Goal: Task Accomplishment & Management: Use online tool/utility

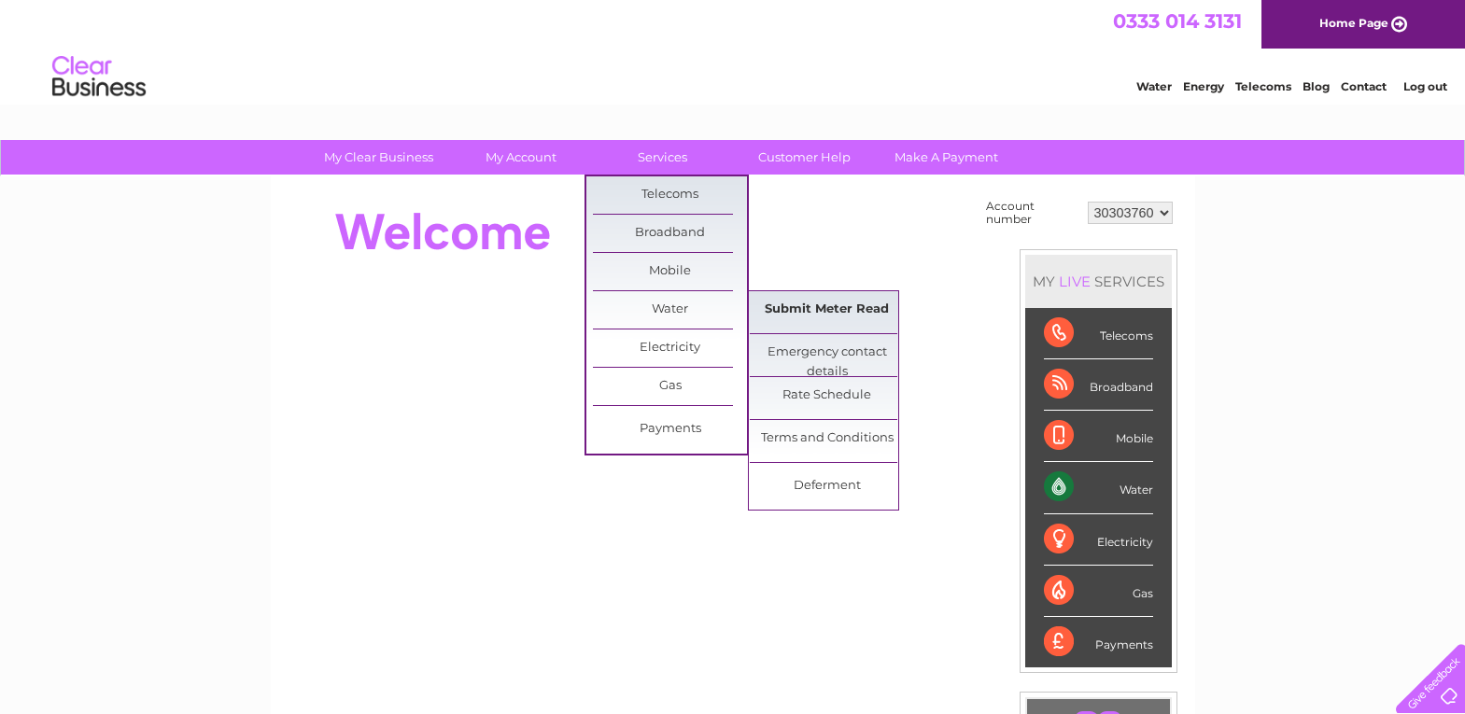
click at [822, 312] on link "Submit Meter Read" at bounding box center [827, 309] width 154 height 37
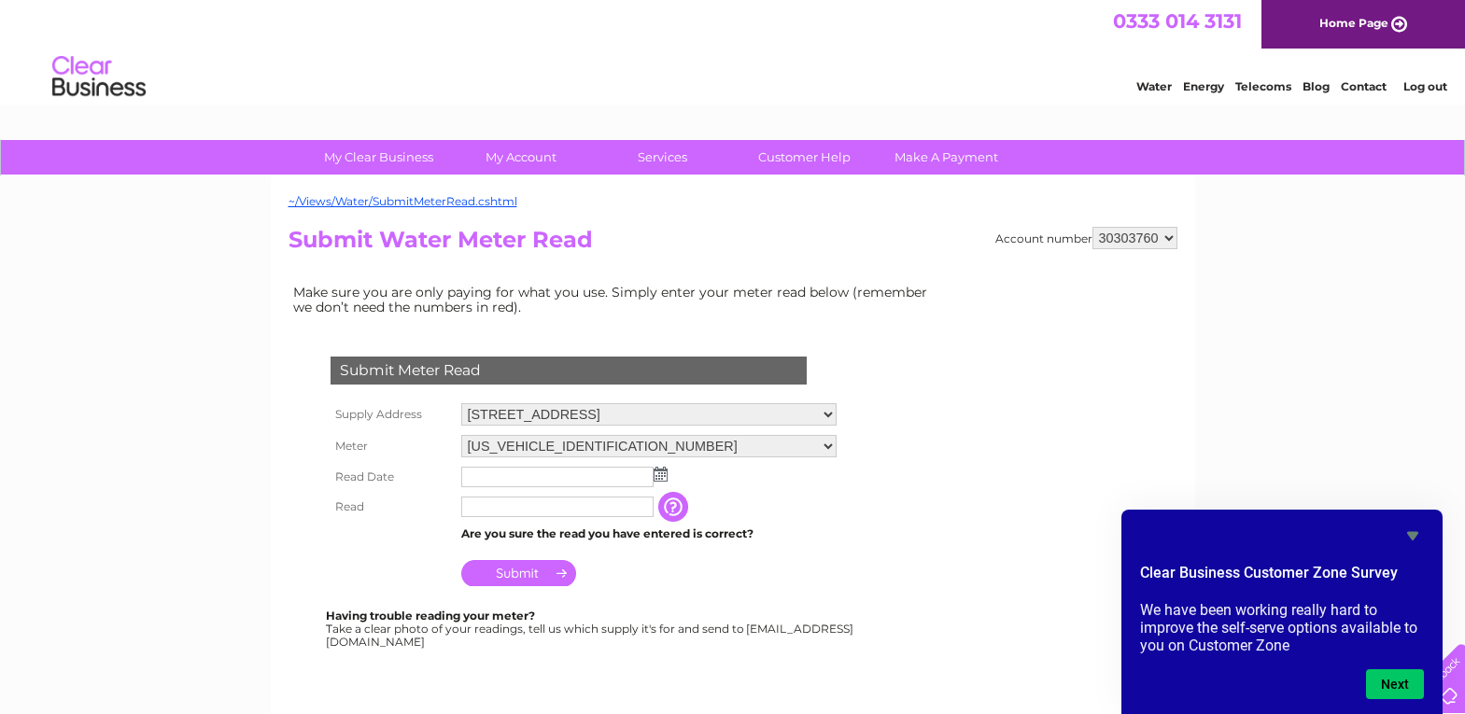
click at [600, 479] on input "text" at bounding box center [557, 477] width 192 height 21
click at [559, 480] on input "text" at bounding box center [558, 478] width 194 height 22
click at [664, 474] on img at bounding box center [661, 474] width 14 height 15
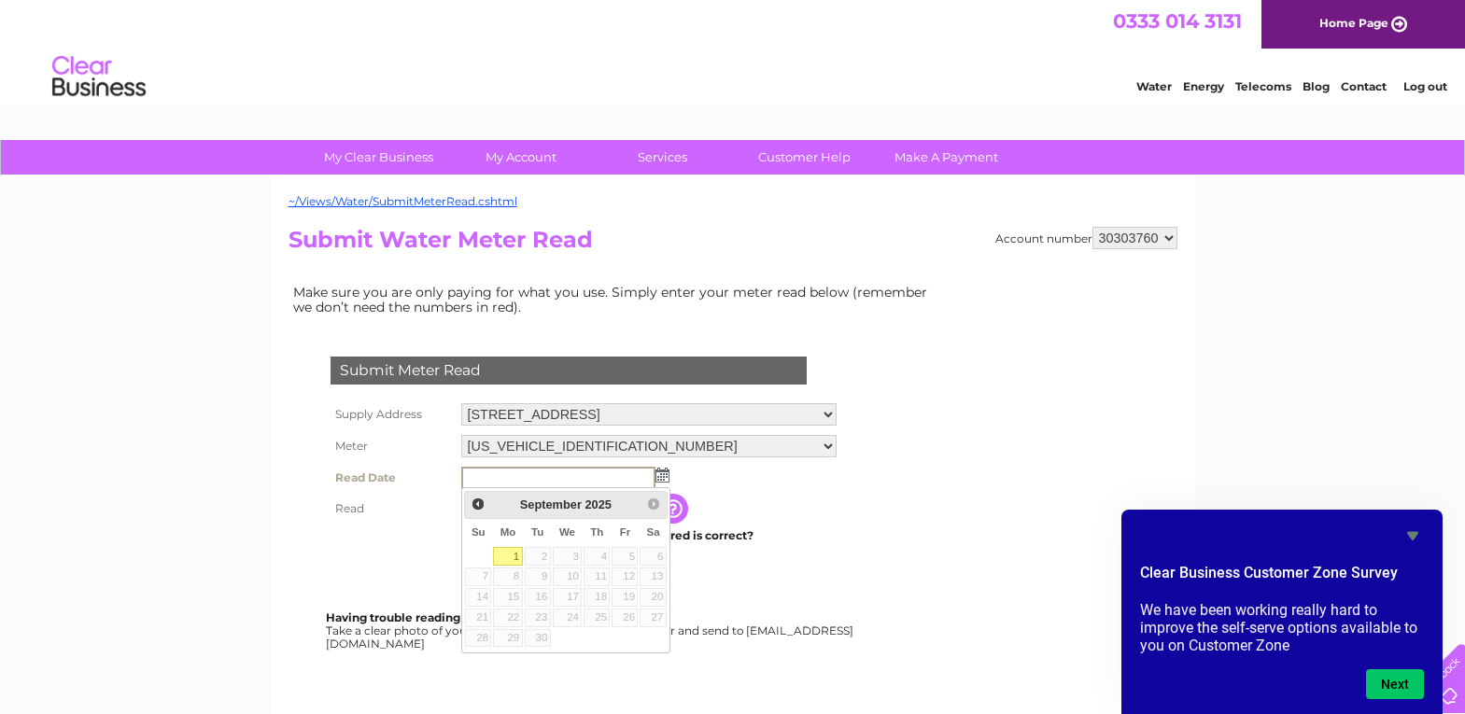
click at [516, 554] on link "1" at bounding box center [507, 556] width 29 height 19
type input "2025/09/01"
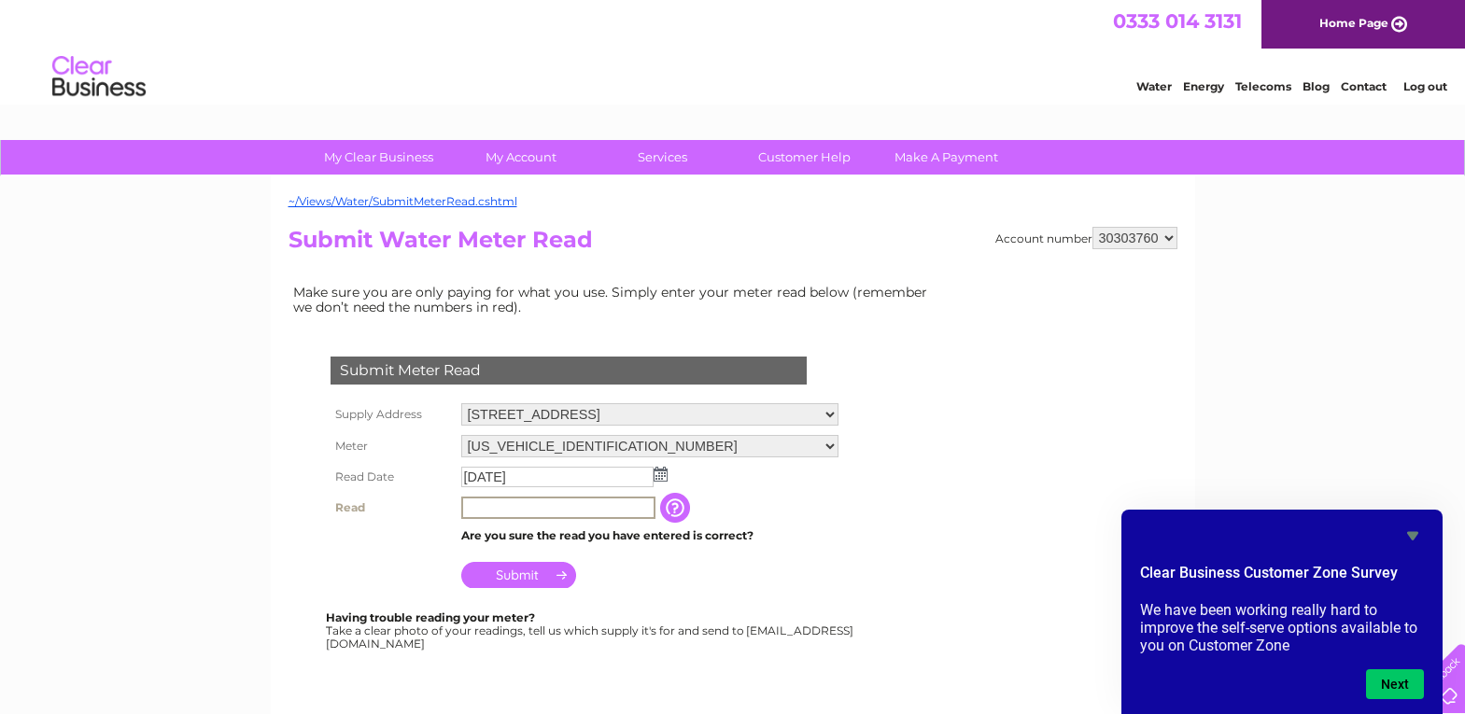
click at [523, 503] on input "text" at bounding box center [558, 508] width 194 height 22
click at [558, 516] on input "0831" at bounding box center [558, 508] width 194 height 22
type input "0837"
click at [524, 587] on input "Submit" at bounding box center [518, 573] width 115 height 26
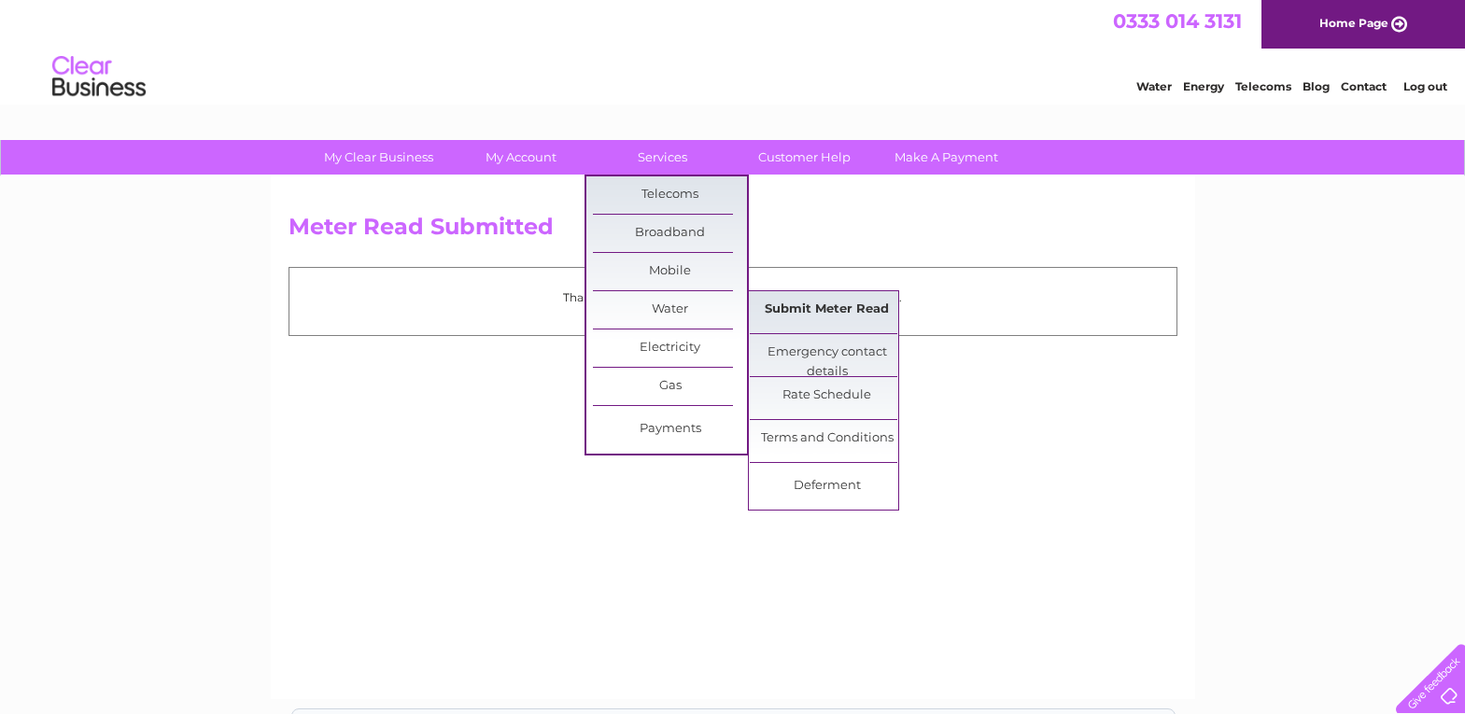
click at [832, 307] on link "Submit Meter Read" at bounding box center [827, 309] width 154 height 37
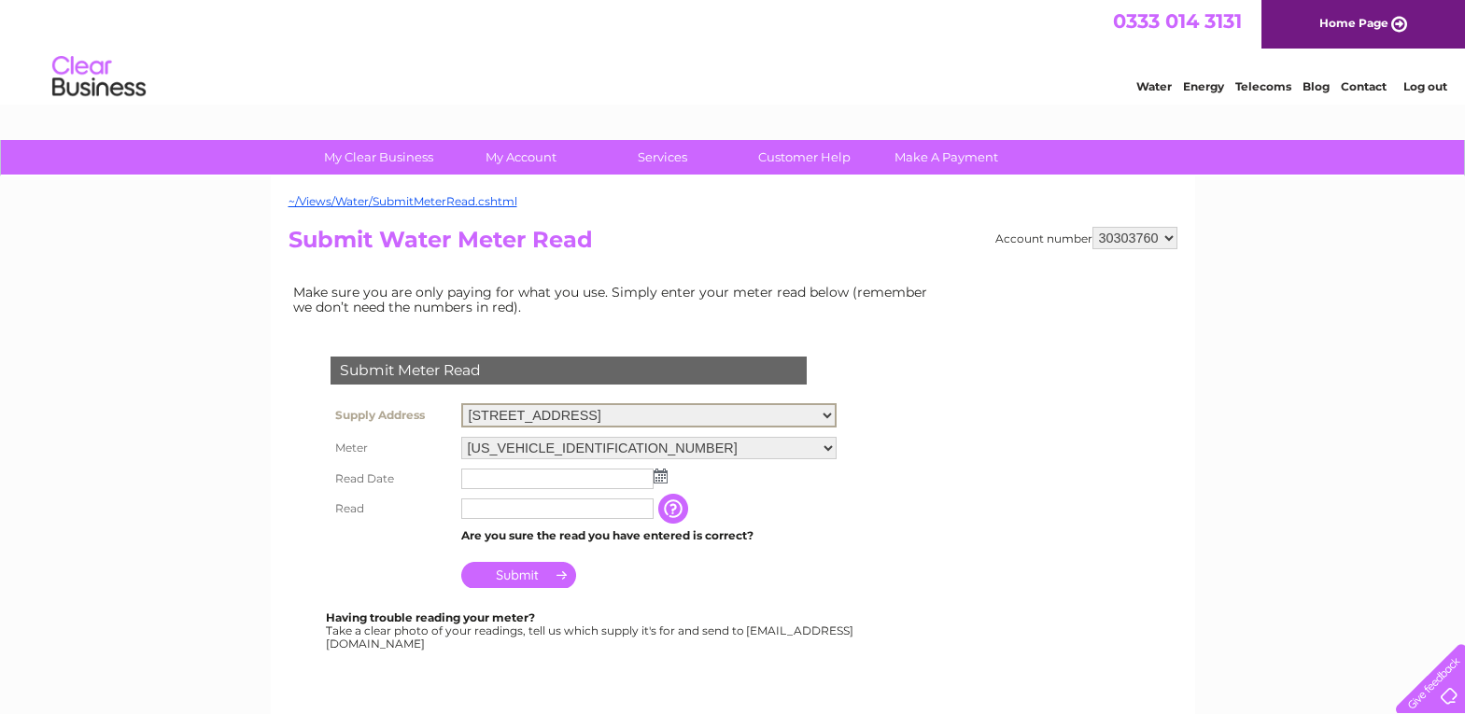
click at [827, 417] on select "27 Windmill Brae, Aberdeen, Aberdeenshire, AB11 6HU" at bounding box center [648, 415] width 375 height 24
click at [1168, 240] on select "30303760 30321730" at bounding box center [1135, 238] width 85 height 22
select select "30321730"
click at [1093, 227] on select "30303760 30321730" at bounding box center [1135, 238] width 85 height 22
click at [661, 479] on img at bounding box center [661, 474] width 14 height 15
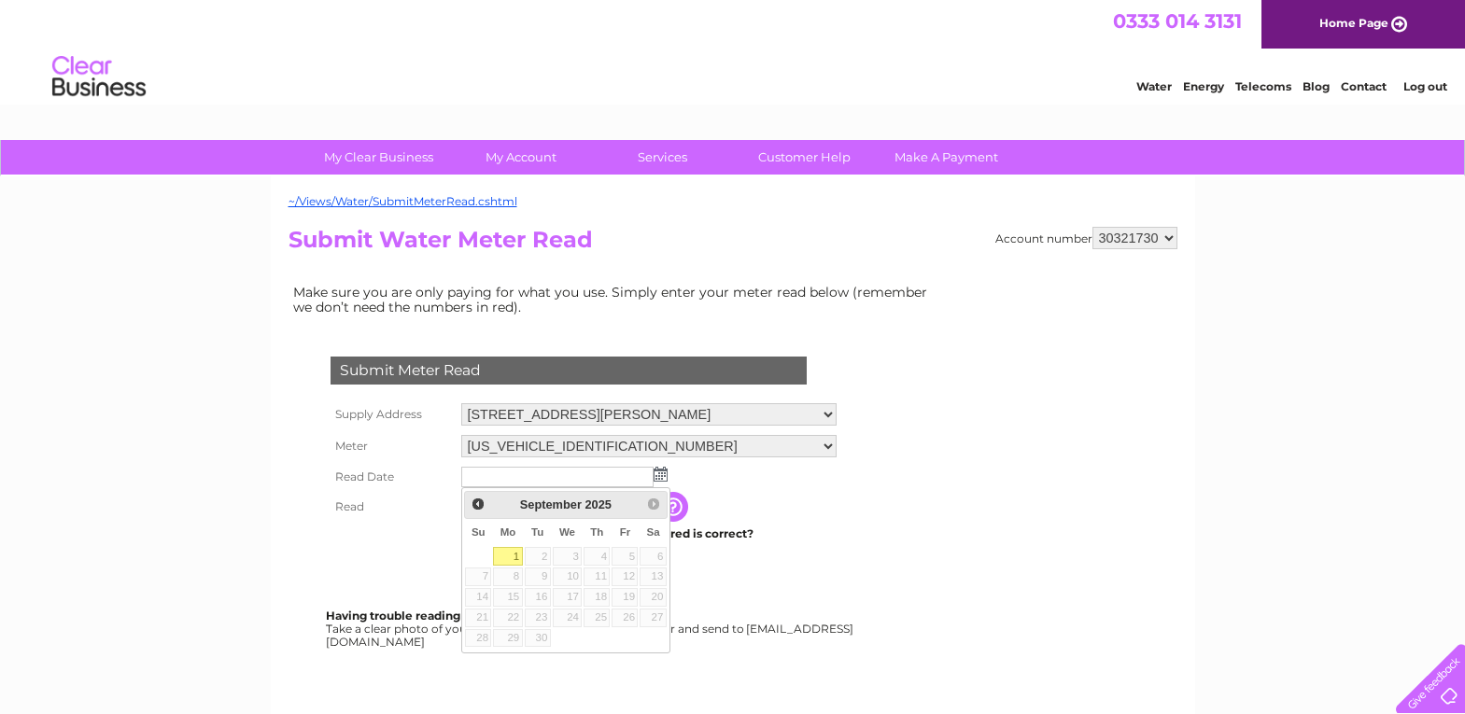
click at [513, 554] on link "1" at bounding box center [507, 556] width 29 height 19
type input "[DATE]"
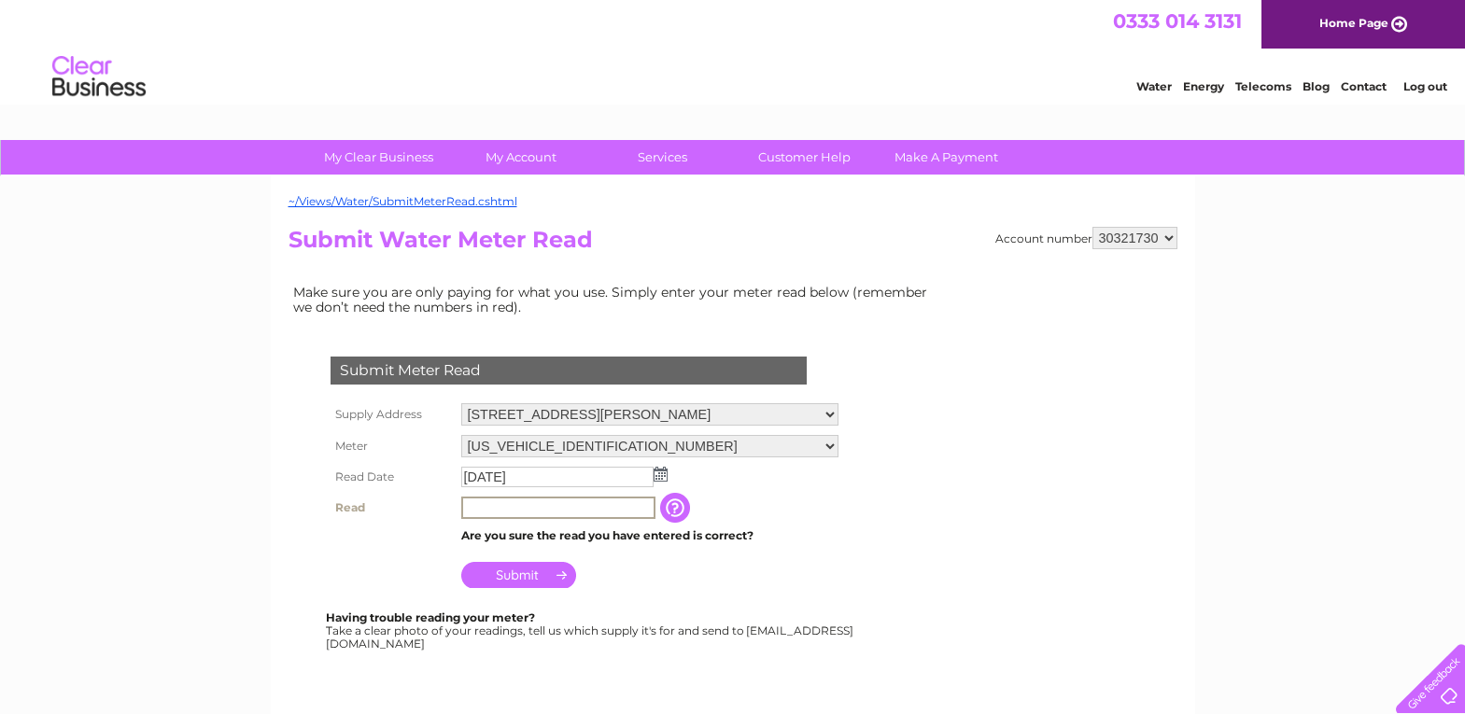
click at [508, 509] on input "text" at bounding box center [558, 508] width 194 height 22
type input "7771"
click at [534, 575] on input "Submit" at bounding box center [518, 573] width 115 height 26
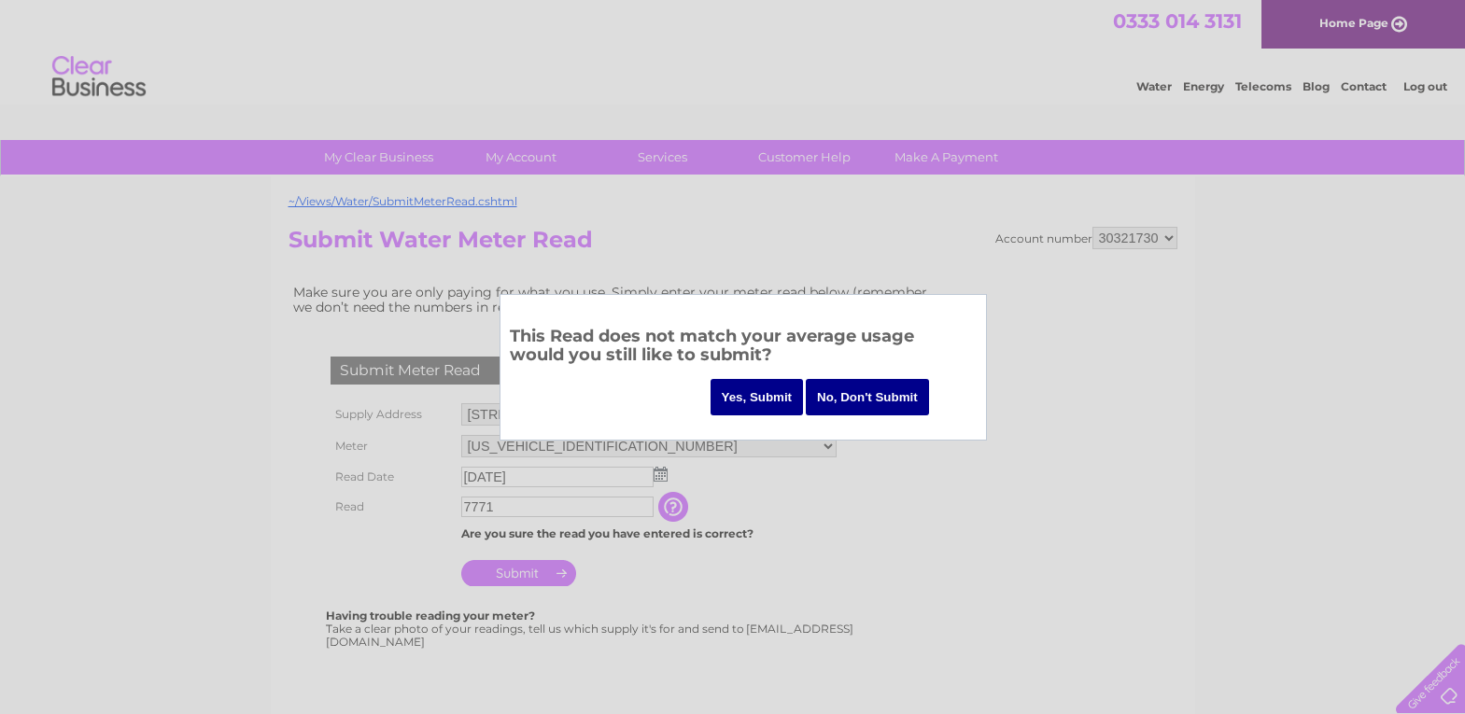
click at [764, 392] on input "Yes, Submit" at bounding box center [757, 397] width 93 height 36
